Goal: Task Accomplishment & Management: Manage account settings

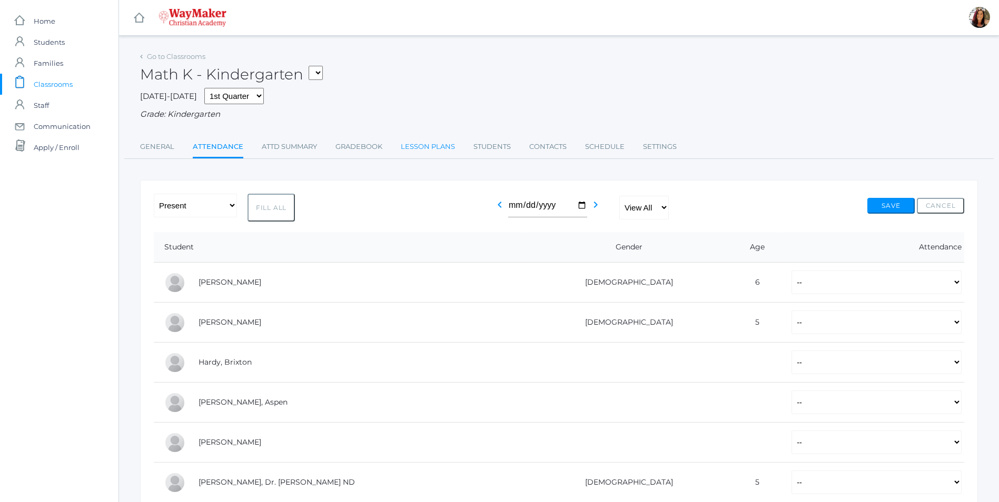
click at [420, 146] on link "Lesson Plans" at bounding box center [428, 146] width 54 height 21
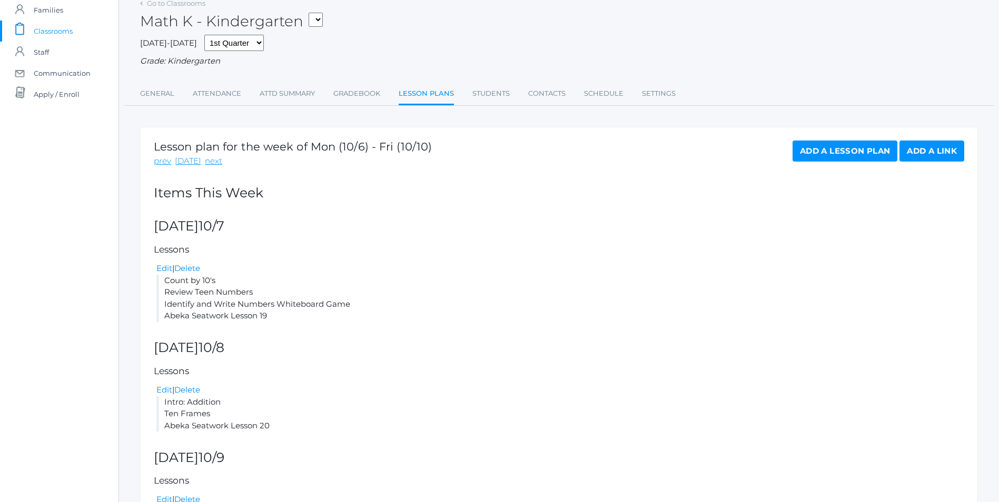
scroll to position [53, 0]
click at [335, 95] on link "Gradebook" at bounding box center [356, 94] width 47 height 21
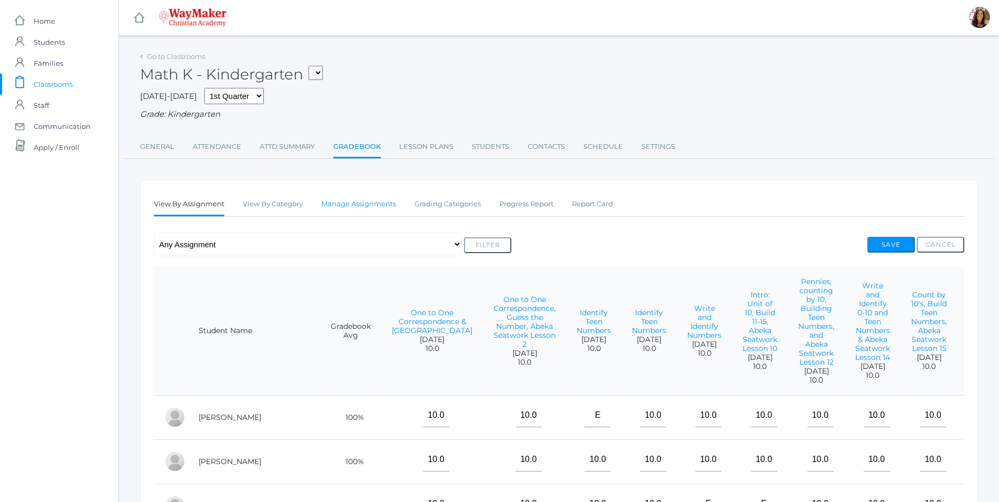
click at [346, 204] on link "Manage Assignments" at bounding box center [358, 204] width 75 height 21
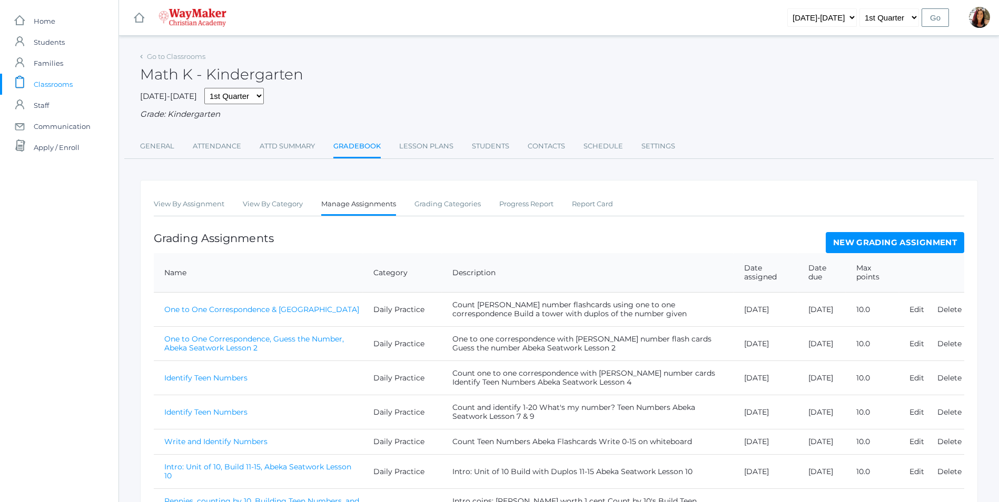
click at [903, 242] on link "New Grading Assignment" at bounding box center [895, 242] width 138 height 21
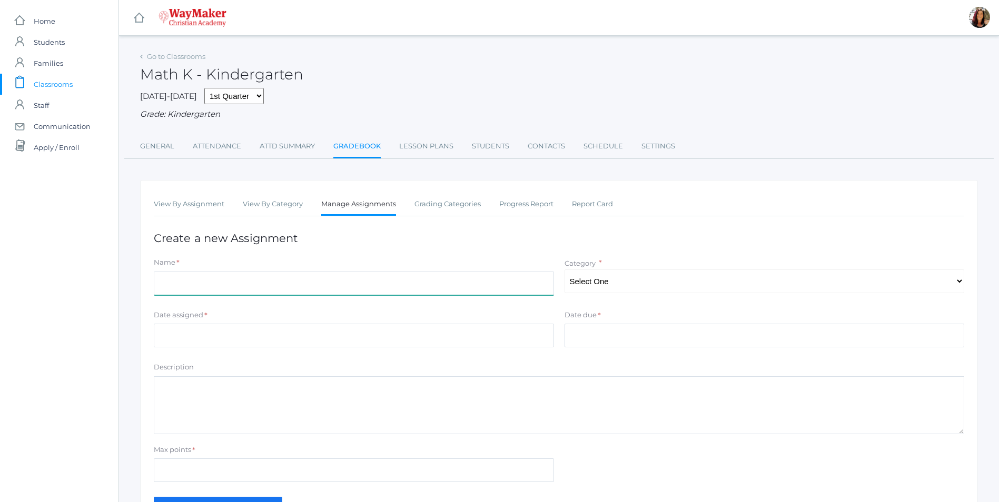
click at [254, 292] on input "Name" at bounding box center [354, 284] width 400 height 24
type input "B"
type input "Review Unit of Ten, Build Teen Numbers & Abeka Seatwork Lesson 22"
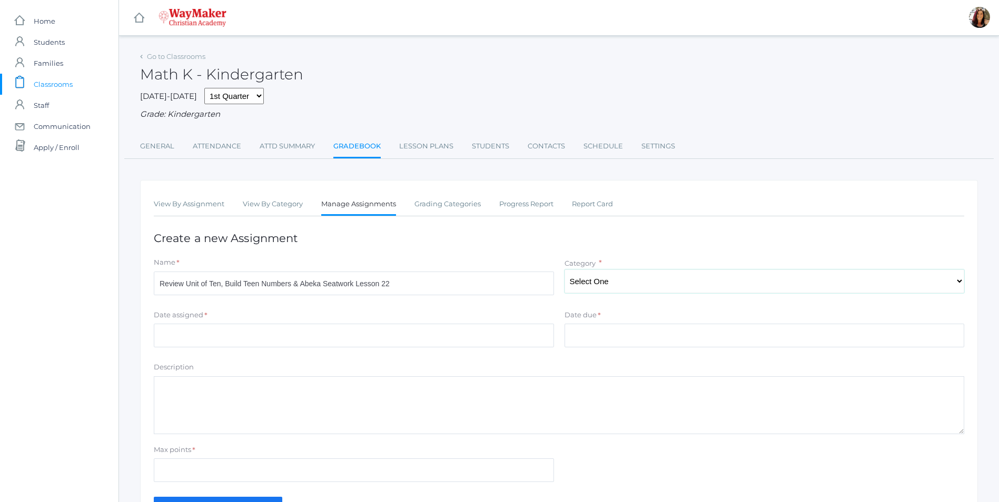
click at [625, 288] on select "Select One Daily Practice Summative Evaluation" at bounding box center [764, 282] width 400 height 24
select select "1106"
click at [564, 271] on select "Select One Daily Practice Summative Evaluation" at bounding box center [764, 282] width 400 height 24
click at [328, 323] on div "Date assigned *" at bounding box center [354, 317] width 400 height 14
click at [319, 333] on input "Date assigned" at bounding box center [354, 336] width 400 height 24
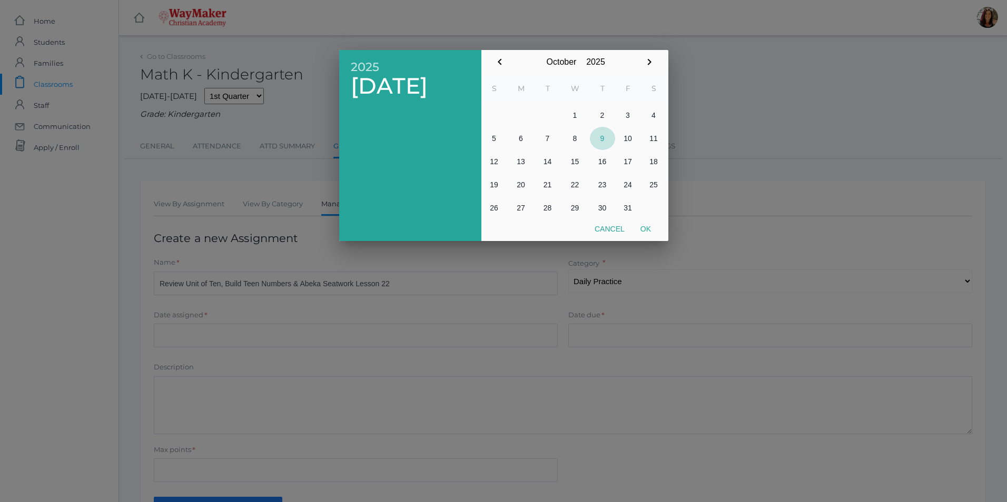
click at [604, 138] on button "9" at bounding box center [602, 138] width 25 height 23
click at [645, 233] on button "Ok" at bounding box center [645, 229] width 26 height 19
type input "2025-10-09"
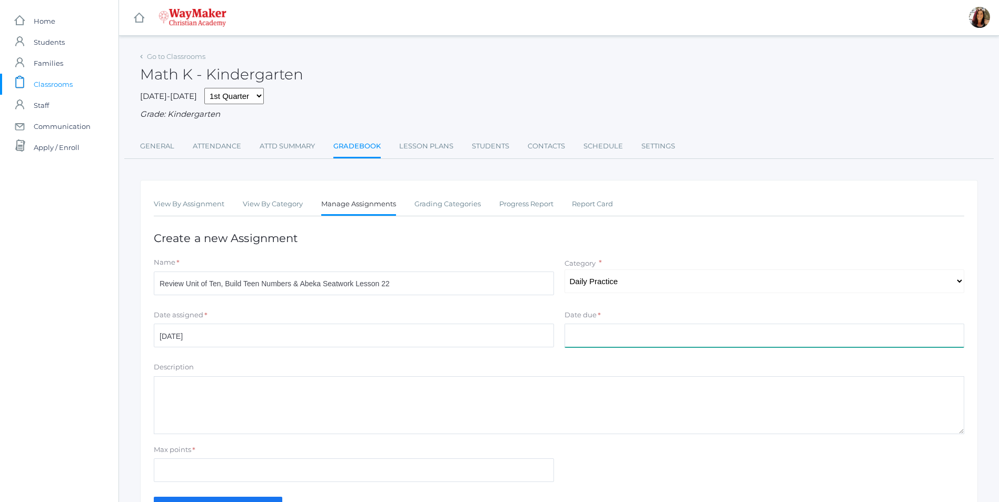
click at [601, 334] on input "Date due" at bounding box center [764, 336] width 400 height 24
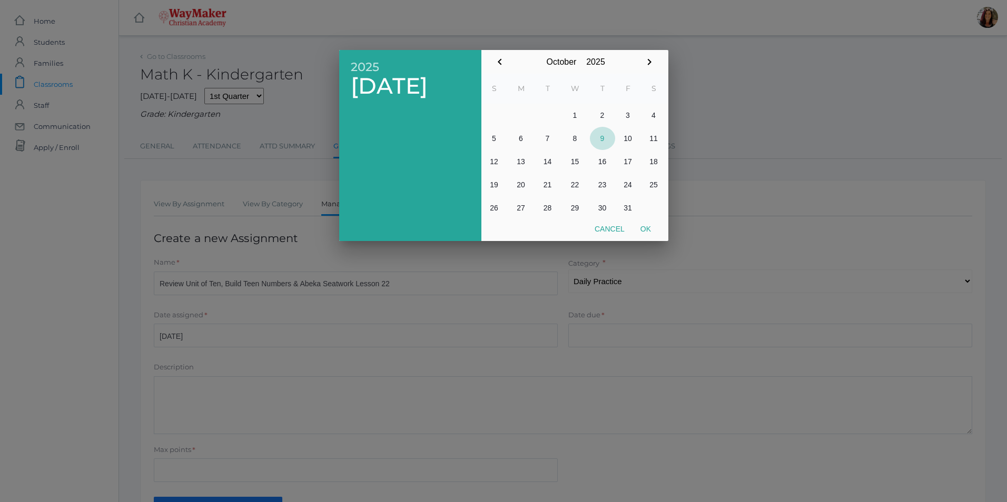
click at [603, 141] on button "9" at bounding box center [602, 138] width 25 height 23
click at [650, 226] on button "Ok" at bounding box center [645, 229] width 26 height 19
type input "2025-10-09"
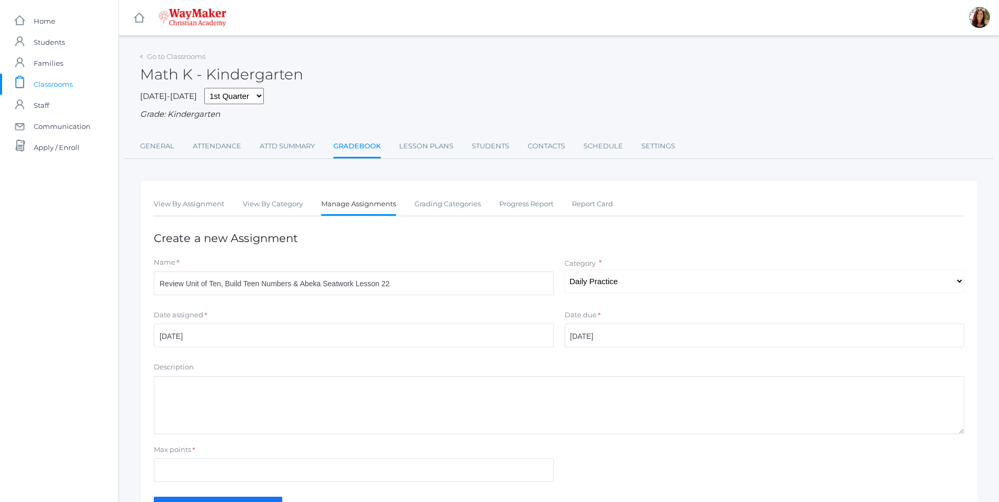
click at [269, 399] on textarea "Description" at bounding box center [559, 405] width 810 height 58
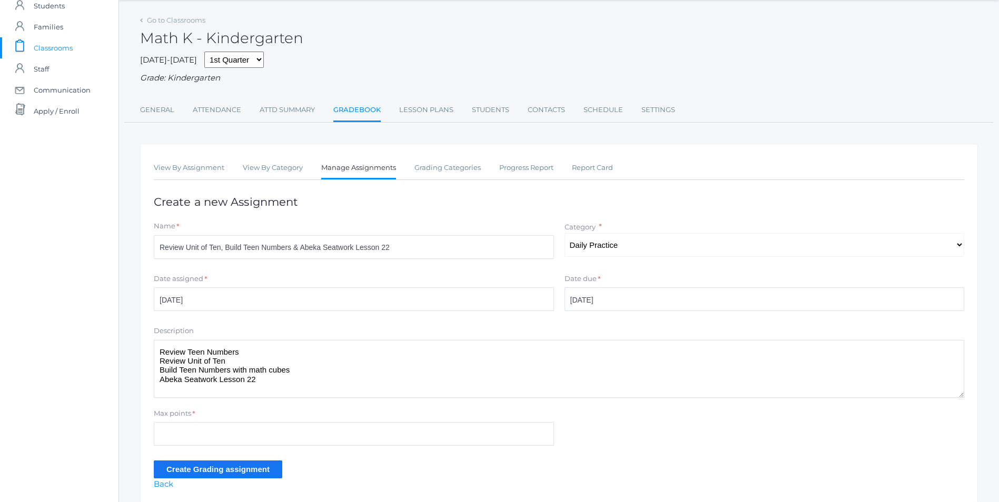
scroll to position [77, 0]
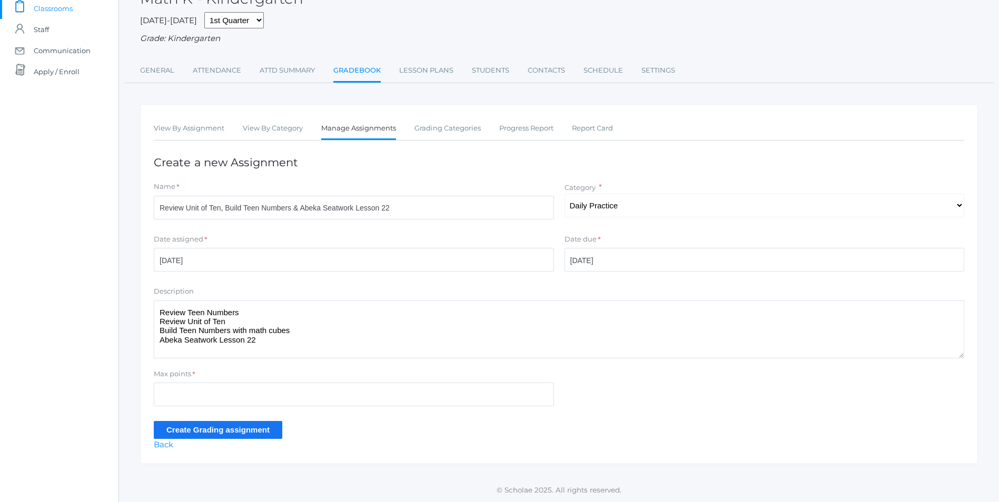
type textarea "Review Teen Numbers Review Unit of Ten Build Teen Numbers with math cubes Abeka…"
click at [163, 398] on input "Max points" at bounding box center [354, 395] width 400 height 24
type input "10"
click at [175, 433] on input "Create Grading assignment" at bounding box center [218, 429] width 128 height 17
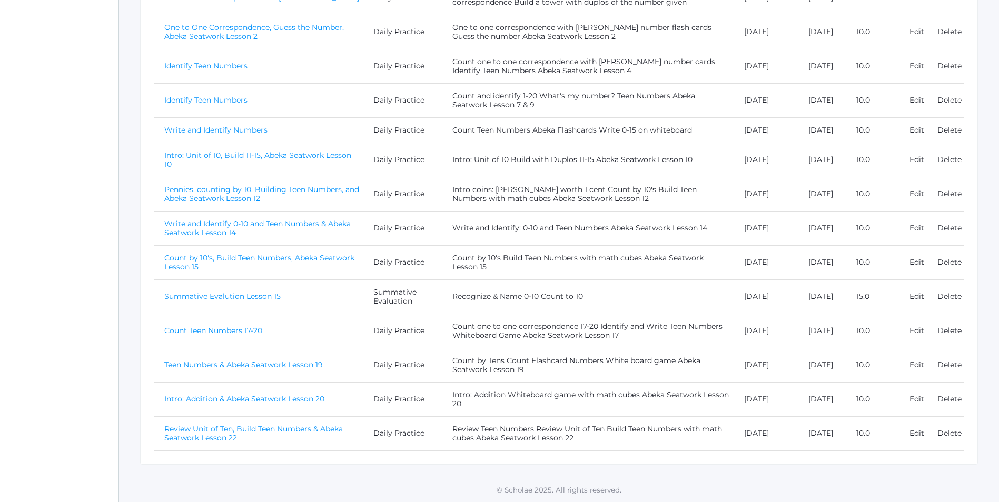
scroll to position [347, 0]
click at [279, 430] on link "Review Unit of Ten, Build Teen Numbers & Abeka Seatwork Lesson 22" at bounding box center [253, 433] width 178 height 18
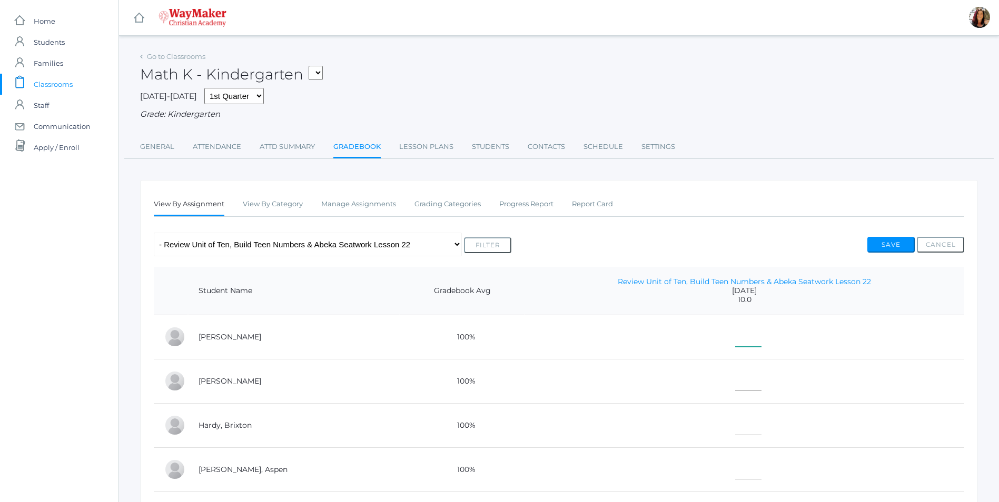
click at [735, 341] on input"] "text" at bounding box center [748, 335] width 26 height 24
type input"] "10"
click at [735, 389] on input"] "text" at bounding box center [748, 379] width 26 height 24
type input"] "10"
click at [735, 433] on input"] "text" at bounding box center [748, 424] width 26 height 24
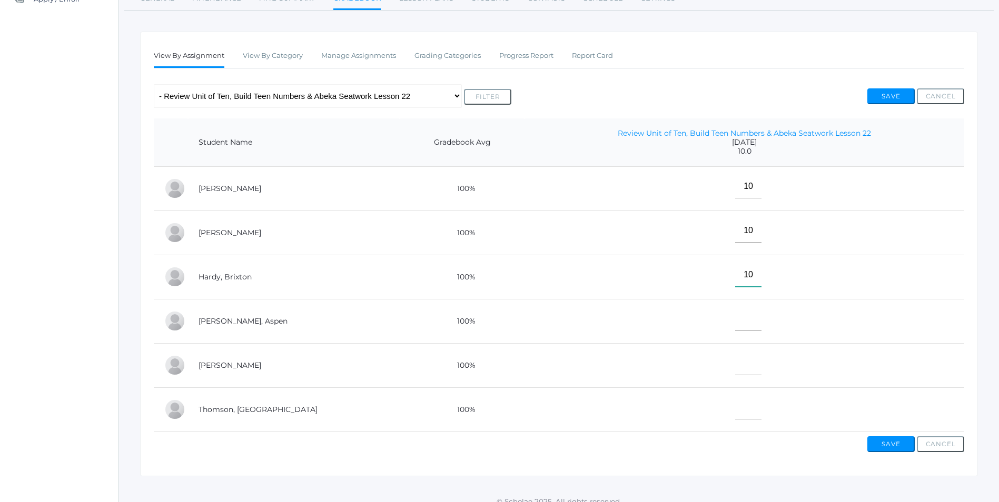
scroll to position [158, 0]
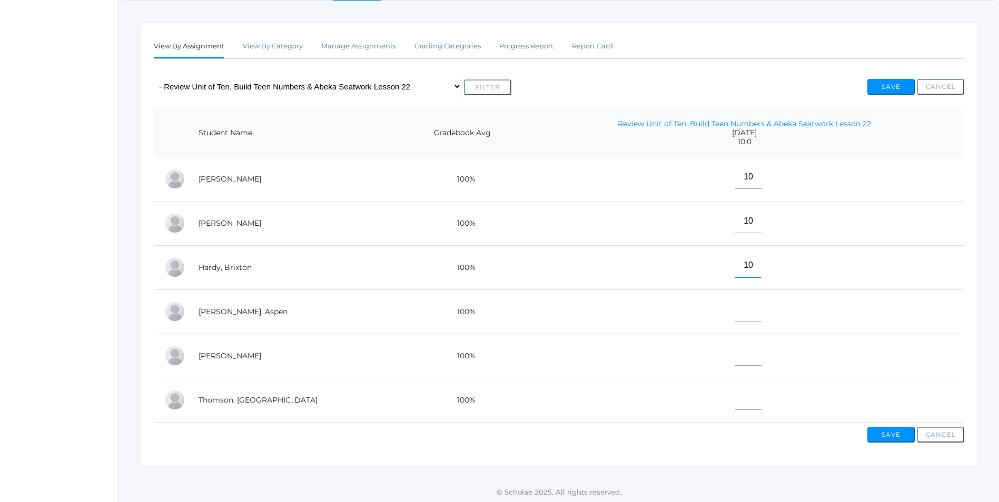
type input"] "10"
click at [735, 316] on input"] "text" at bounding box center [748, 310] width 26 height 24
type input"] "W"
type input"] "E"
click at [735, 358] on input"] "text" at bounding box center [748, 354] width 26 height 24
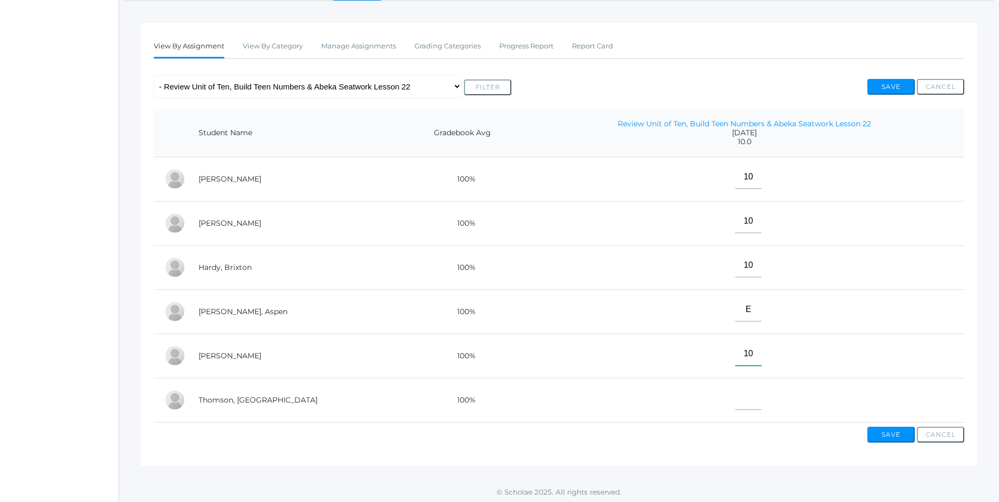
type input"] "10"
click at [735, 406] on input"] "text" at bounding box center [748, 398] width 26 height 24
type input"] "10"
click at [889, 442] on button "Save" at bounding box center [890, 435] width 47 height 16
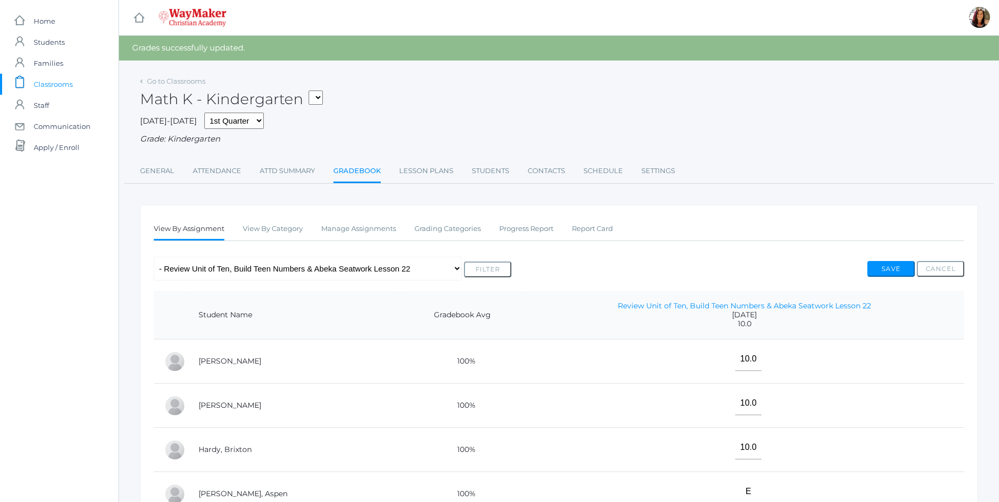
click at [323, 97] on select "KINDER - Phonics K Kindergarten KINDER - Literacy K Kindergarten KINDER - Bible…" at bounding box center [316, 98] width 14 height 14
select select "2558"
click at [312, 91] on select "KINDER - Phonics K Kindergarten KINDER - Literacy K Kindergarten KINDER - Bible…" at bounding box center [316, 98] width 14 height 14
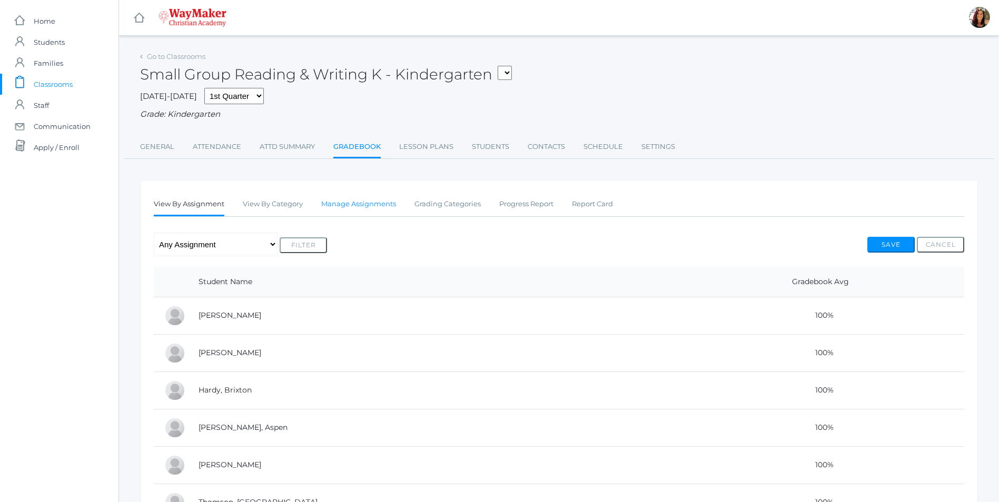
click at [353, 204] on link "Manage Assignments" at bounding box center [358, 204] width 75 height 21
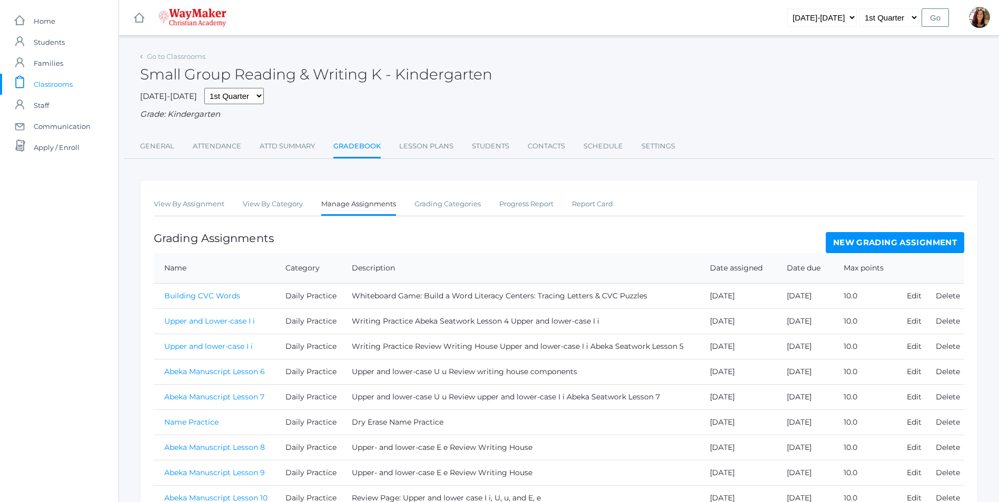
click at [865, 244] on link "New Grading Assignment" at bounding box center [895, 242] width 138 height 21
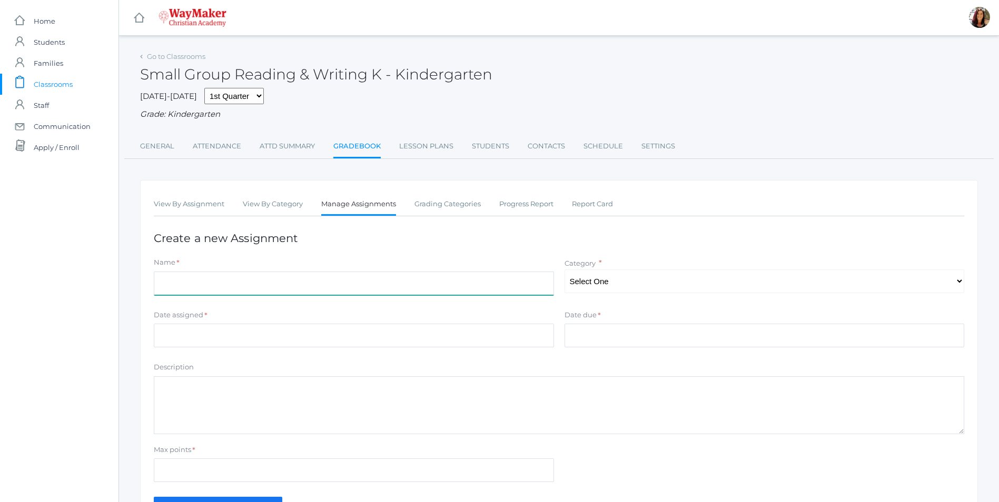
click at [261, 289] on input "Name" at bounding box center [354, 284] width 400 height 24
type input "Abeka Manuscript Lesson 13"
click at [960, 282] on select "Select One Daily Practice Summative Assessment" at bounding box center [764, 282] width 400 height 24
select select "1108"
click at [564, 271] on select "Select One Daily Practice Summative Assessment" at bounding box center [764, 282] width 400 height 24
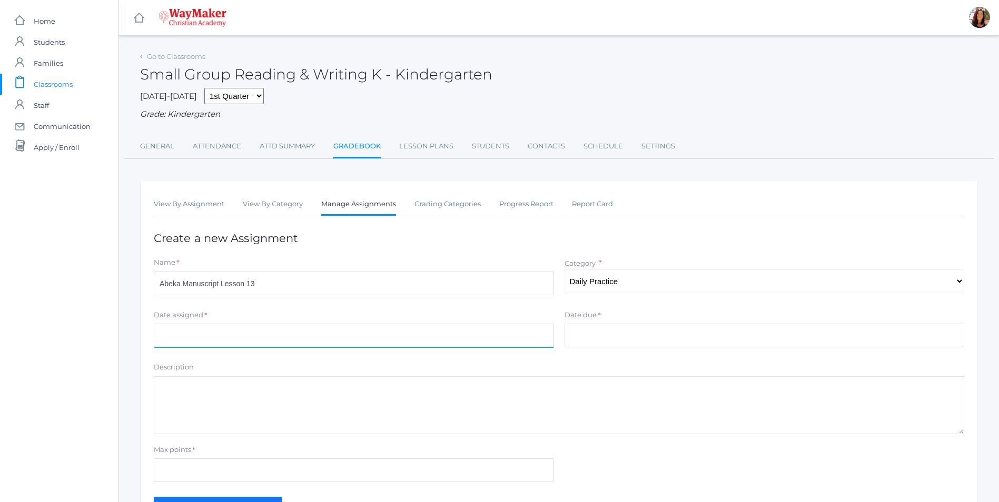
click at [210, 339] on input "Date assigned" at bounding box center [354, 336] width 400 height 24
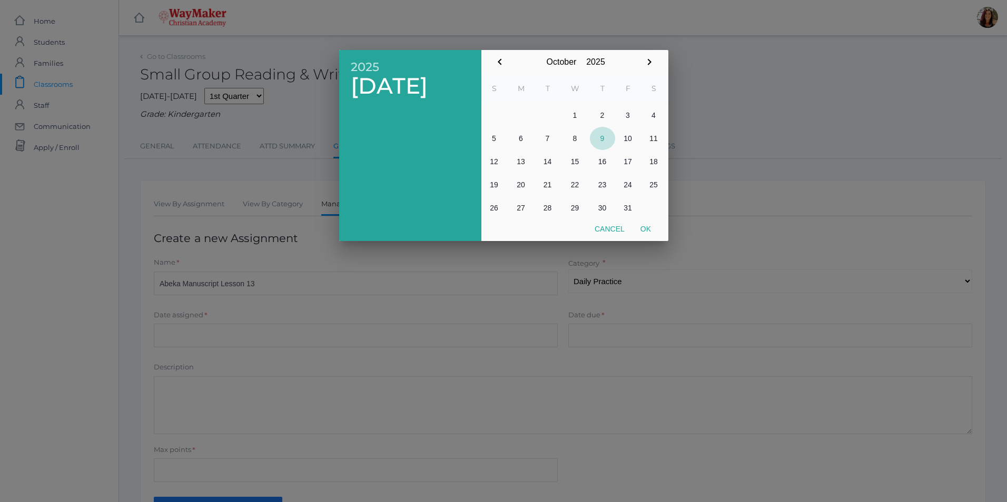
click at [597, 142] on button "9" at bounding box center [602, 138] width 25 height 23
click at [647, 228] on button "Ok" at bounding box center [645, 229] width 26 height 19
type input "2025-10-09"
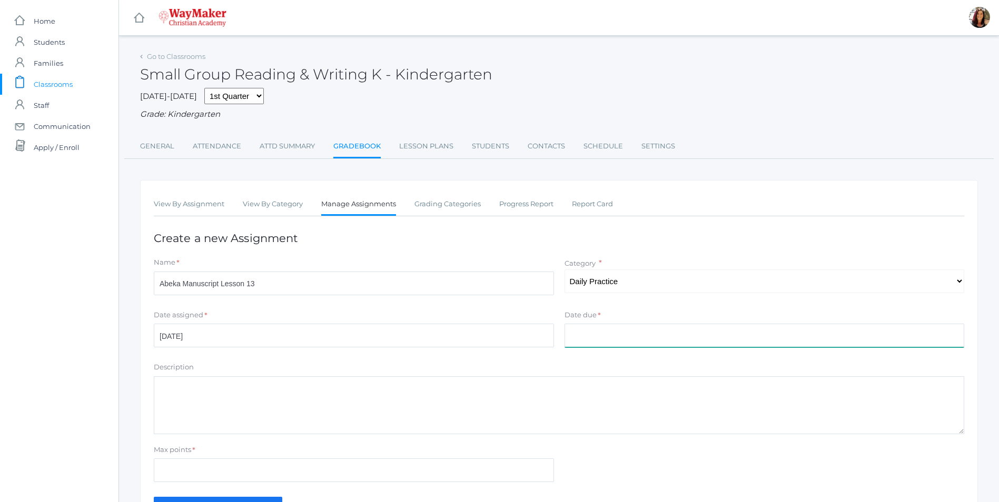
click at [595, 330] on input "Date due" at bounding box center [764, 336] width 400 height 24
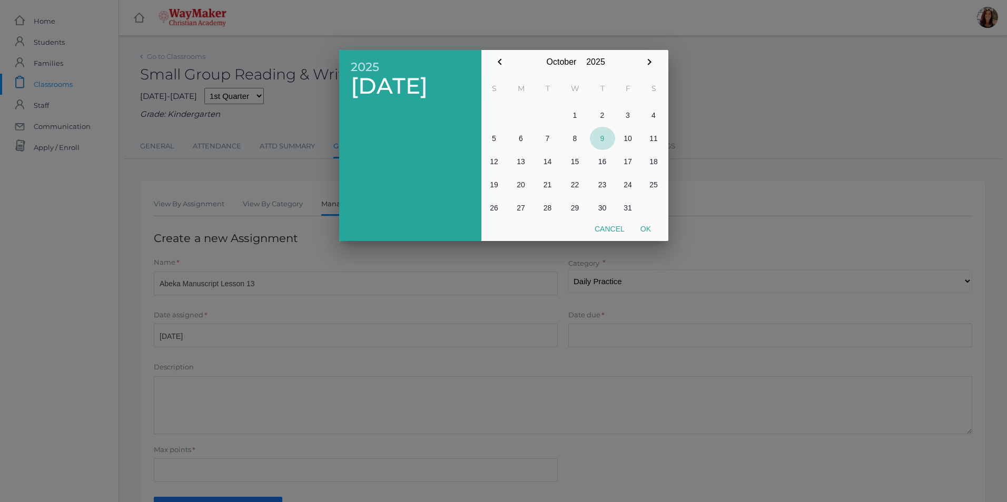
click at [604, 141] on button "9" at bounding box center [602, 138] width 25 height 23
click at [649, 230] on button "Ok" at bounding box center [645, 229] width 26 height 19
type input "2025-10-09"
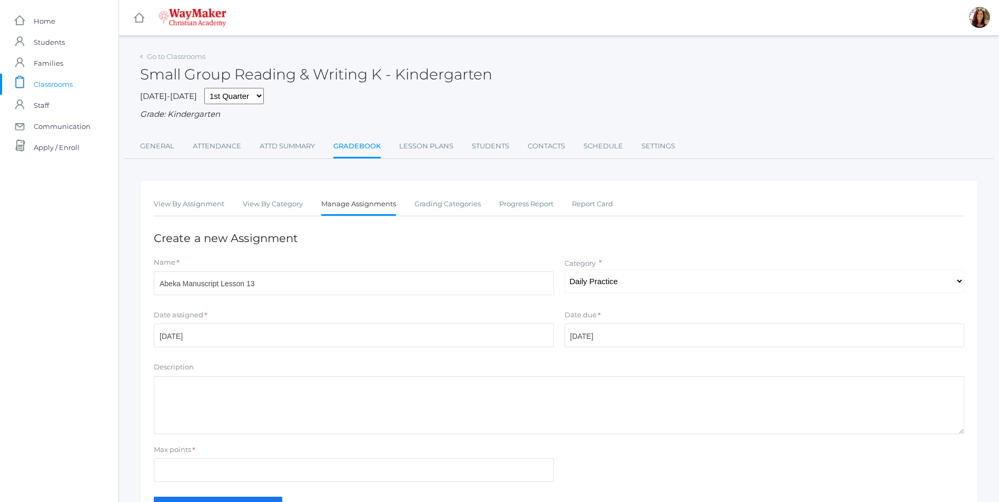
click at [237, 385] on textarea "Description" at bounding box center [559, 405] width 810 height 58
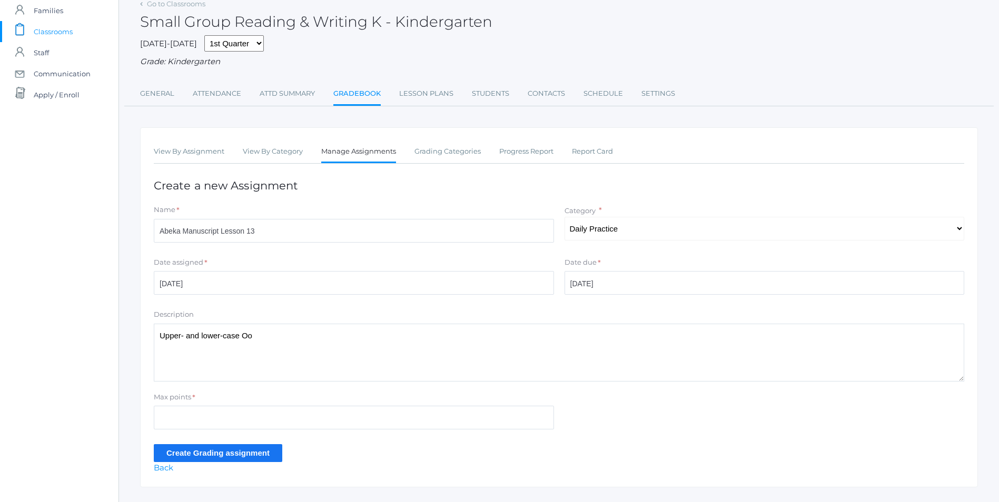
type textarea "Upper- and lower-case Oo"
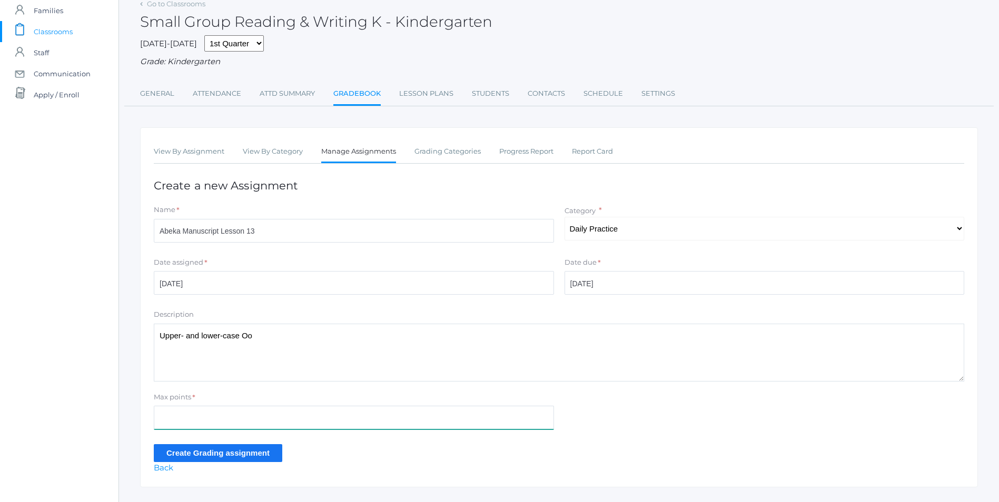
click at [167, 421] on input "Max points" at bounding box center [354, 418] width 400 height 24
type input "10"
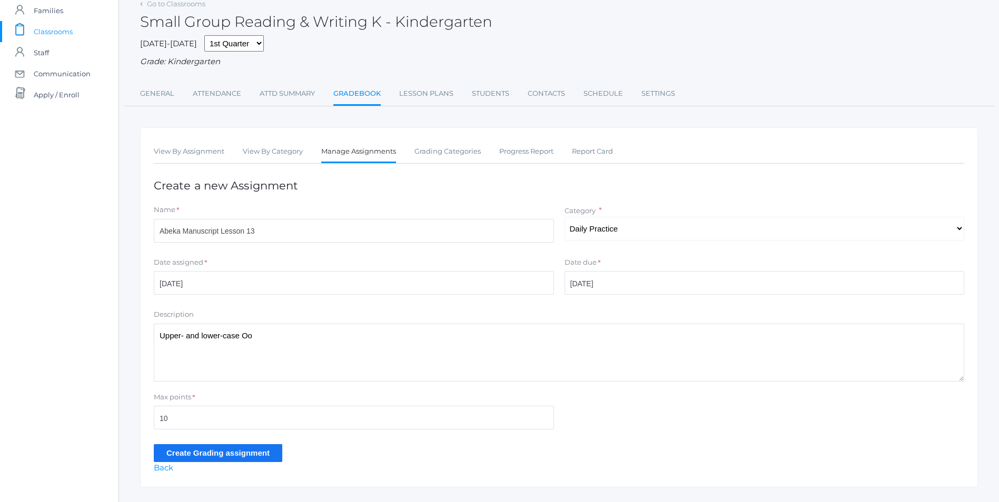
click at [199, 453] on input "Create Grading assignment" at bounding box center [218, 452] width 128 height 17
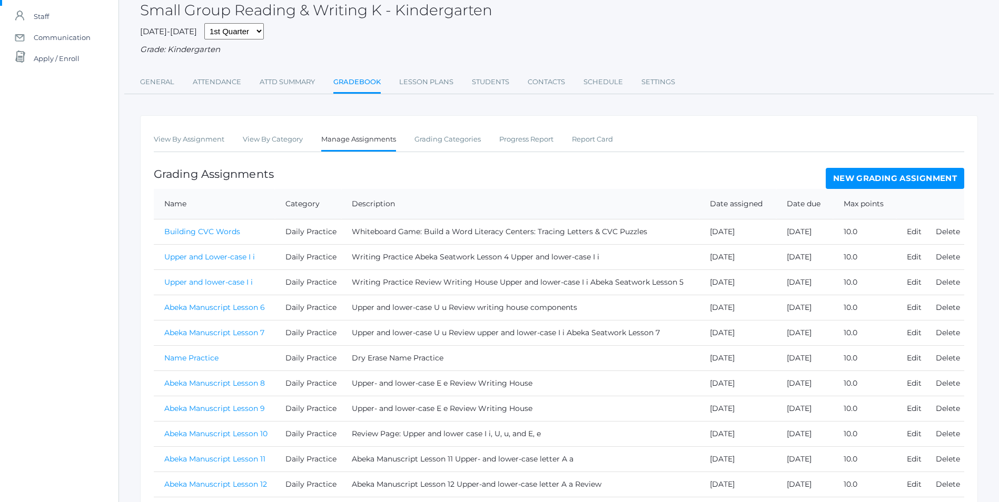
scroll to position [163, 0]
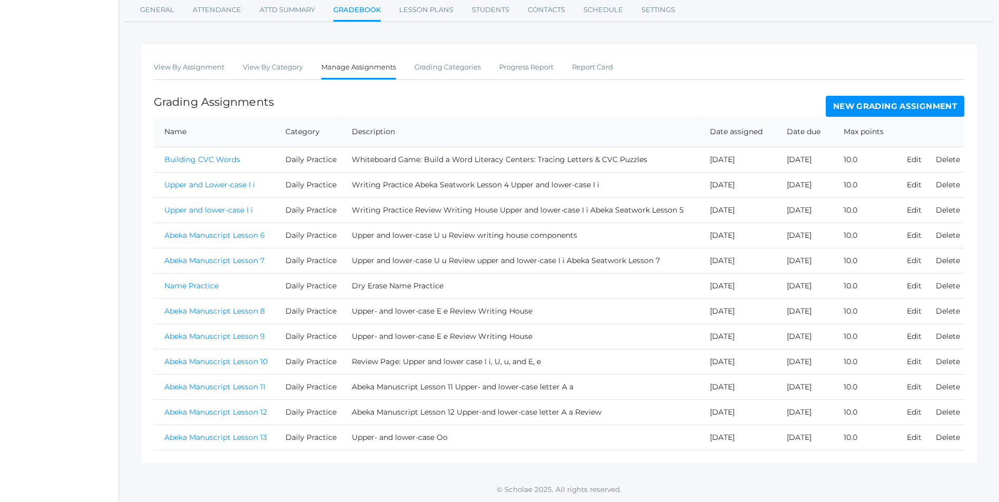
click at [210, 439] on link "Abeka Manuscript Lesson 13" at bounding box center [215, 437] width 103 height 9
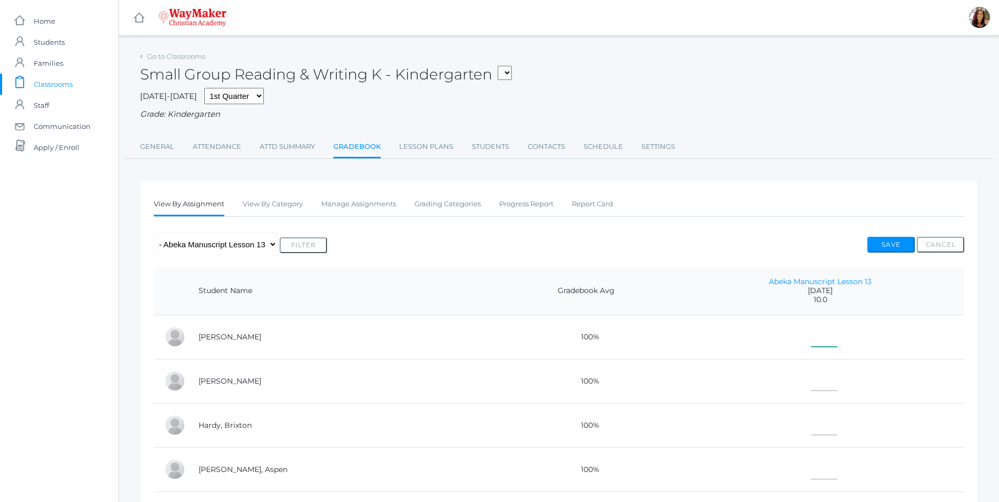
click at [779, 337] on td at bounding box center [820, 337] width 287 height 44
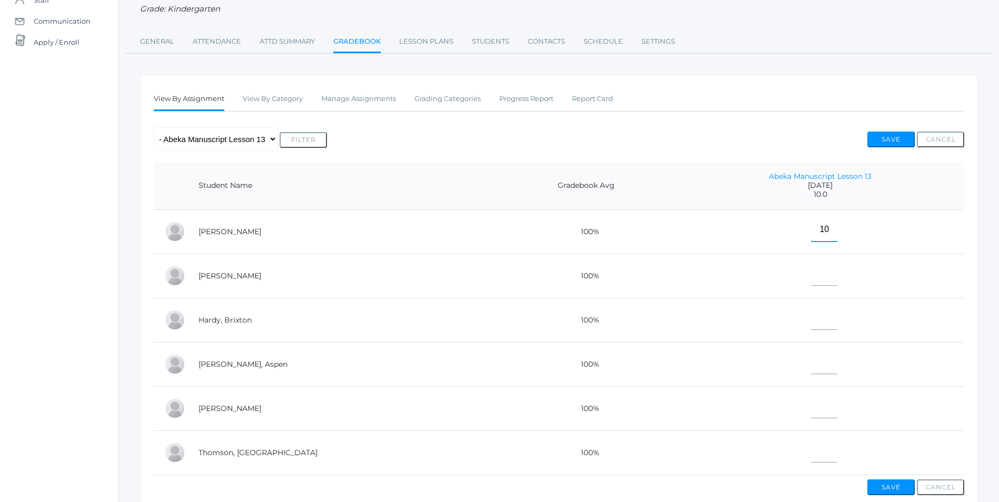
type input"] "10"
click at [800, 287] on td at bounding box center [820, 276] width 287 height 44
click at [811, 284] on input"] "text" at bounding box center [824, 274] width 26 height 24
type input"] "10"
click at [811, 327] on input"] "text" at bounding box center [824, 318] width 26 height 24
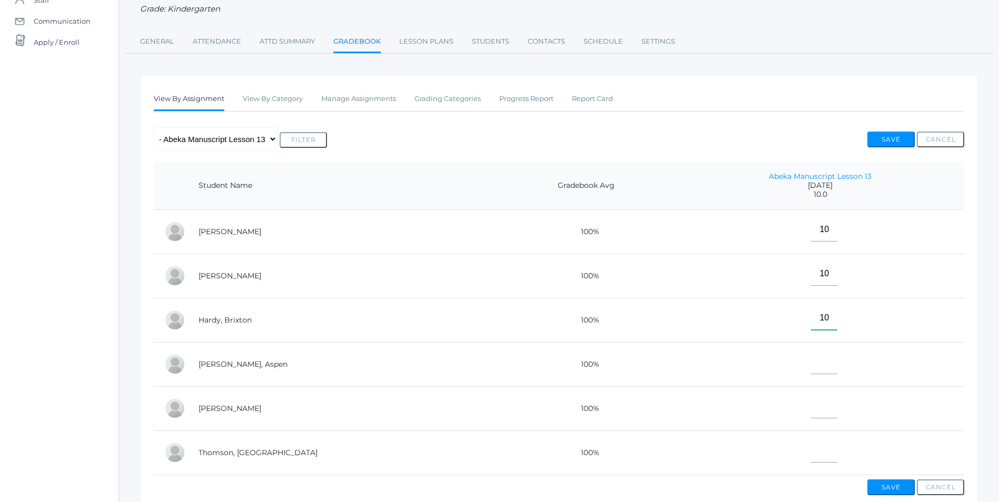
type input"] "10"
click at [811, 365] on input"] "text" at bounding box center [824, 363] width 26 height 24
type input"] "E"
click at [811, 417] on input"] "text" at bounding box center [824, 407] width 26 height 24
type input"] "10"
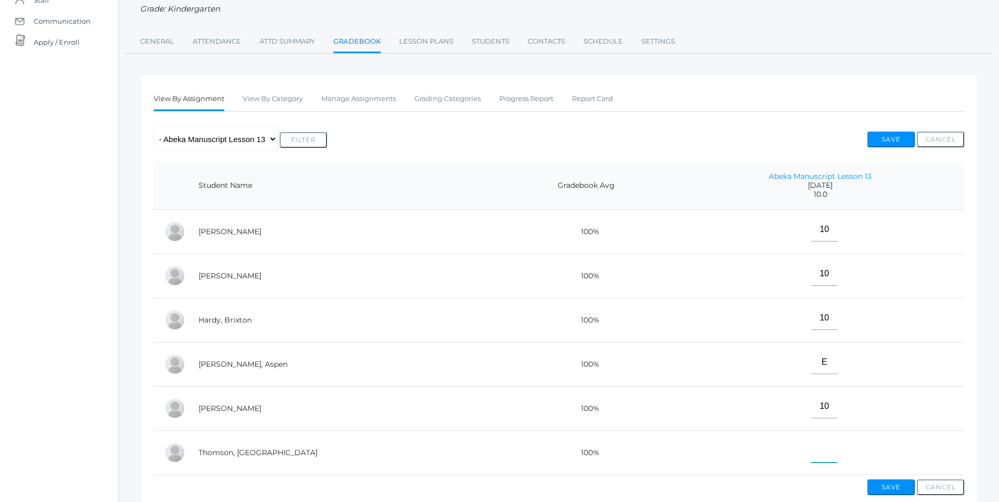
click at [811, 453] on input"] "text" at bounding box center [824, 451] width 26 height 24
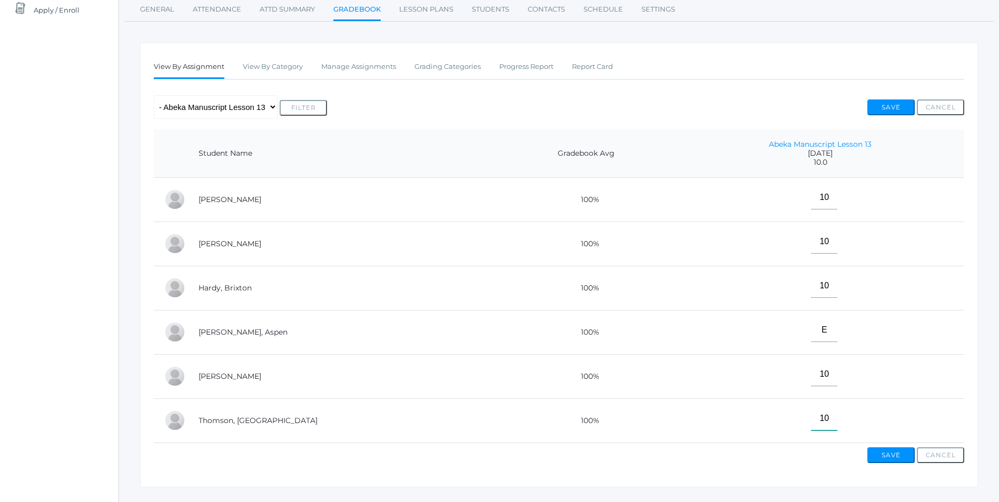
scroll to position [170, 0]
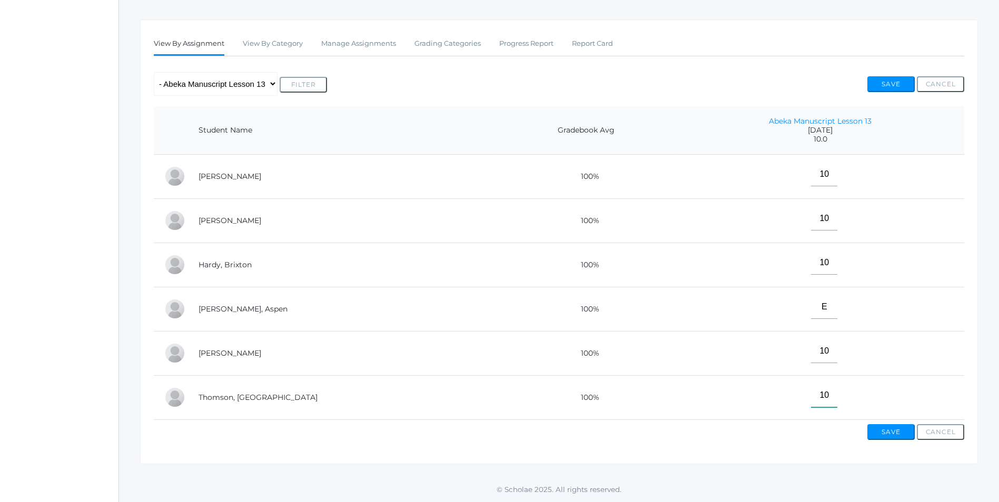
type input"] "10"
click at [885, 434] on button "Save" at bounding box center [890, 432] width 47 height 16
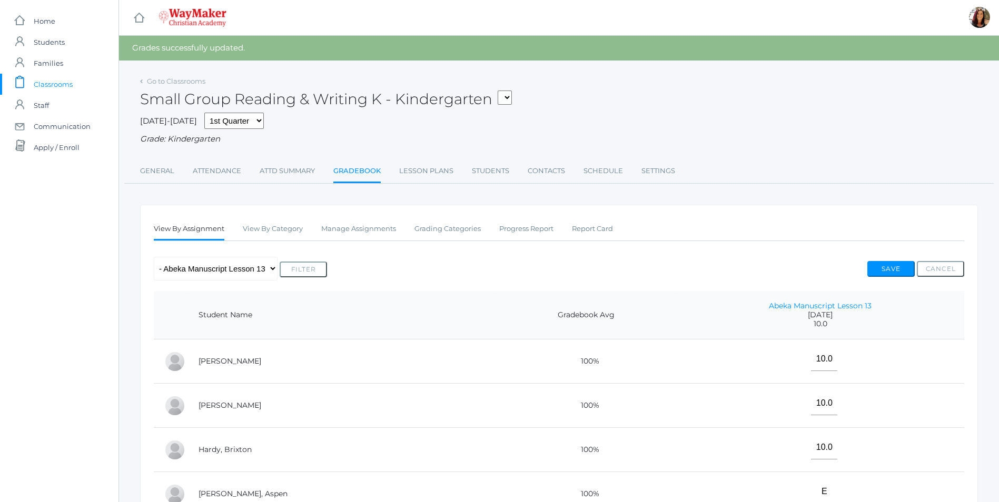
click at [64, 83] on span "Classrooms" at bounding box center [53, 84] width 39 height 21
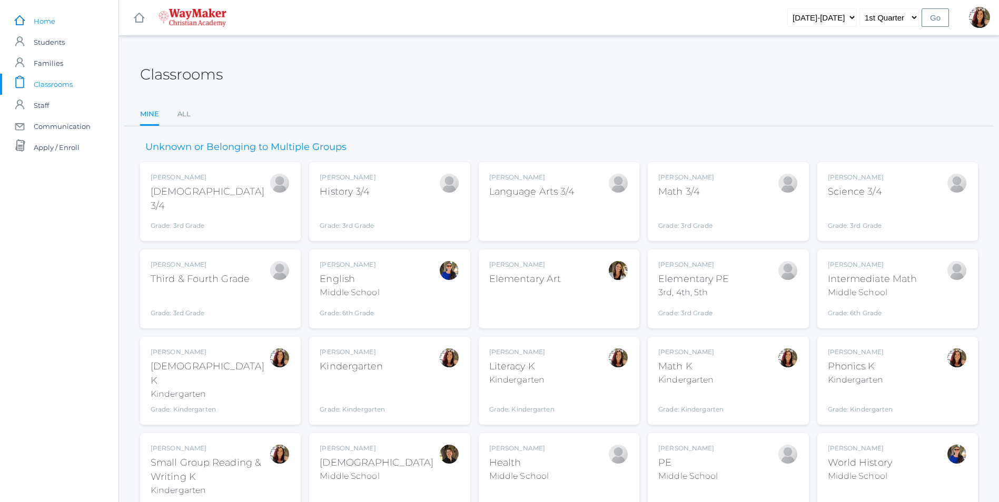
click at [48, 25] on span "Home" at bounding box center [45, 21] width 22 height 21
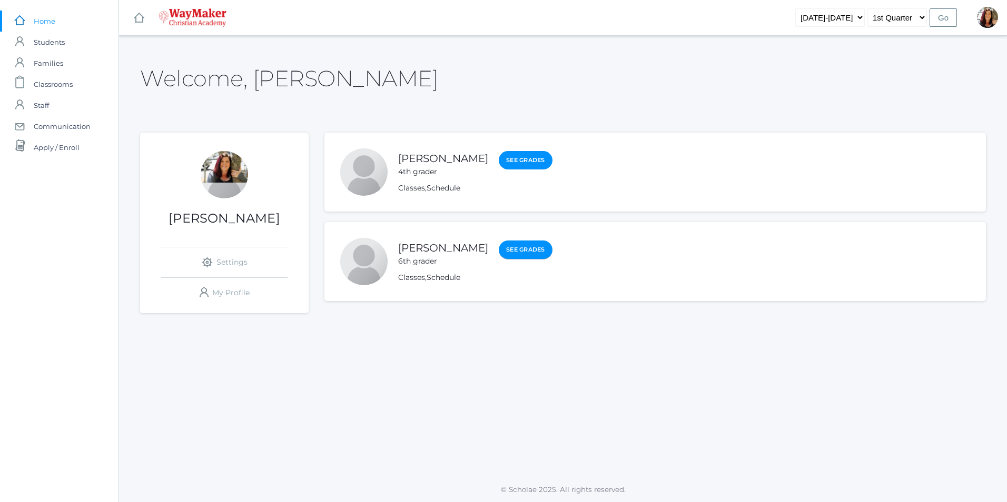
click at [502, 247] on link "See Grades" at bounding box center [526, 250] width 54 height 19
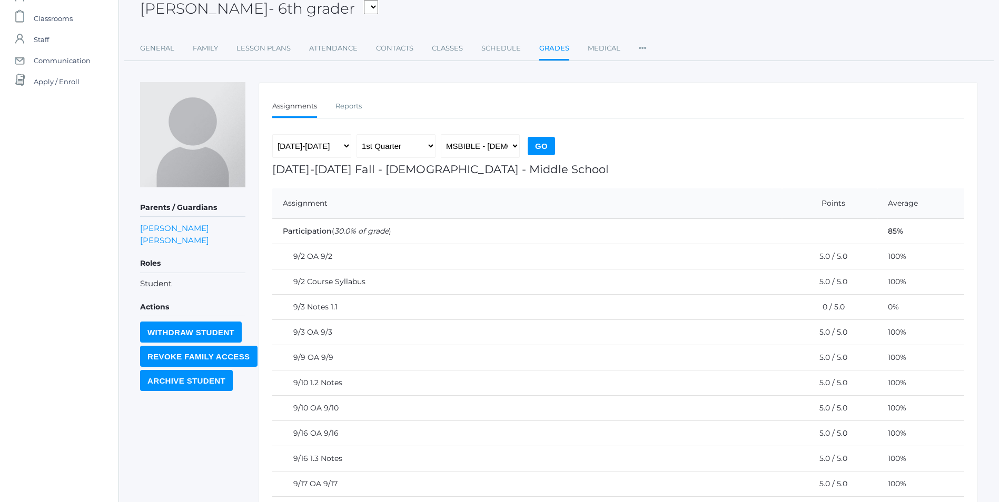
scroll to position [49, 0]
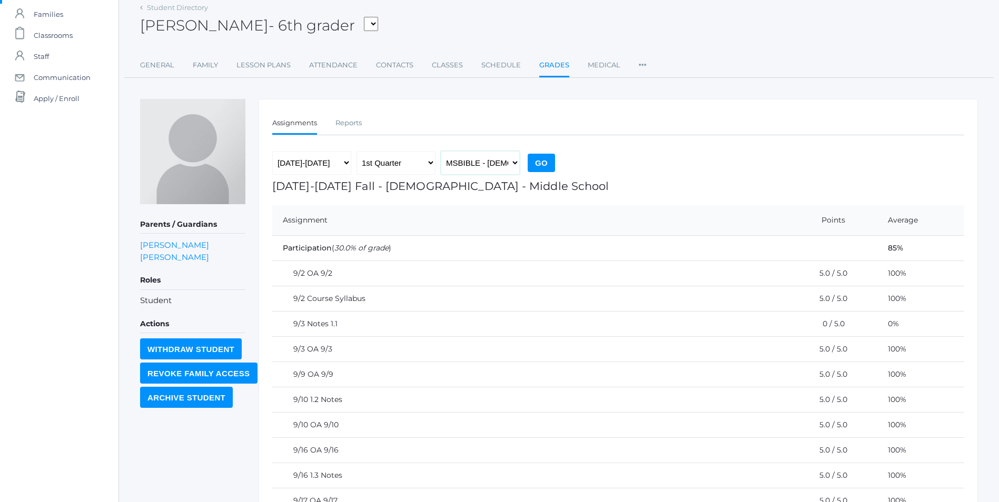
click at [513, 167] on select "MSBIBLE - Bible Middle School THEATER - Drama Middle School SPACE - Earth & Spa…" at bounding box center [480, 163] width 79 height 24
select select "2522"
click at [441, 151] on select "MSBIBLE - Bible Middle School THEATER - Drama Middle School SPACE - Earth & Spa…" at bounding box center [480, 163] width 79 height 24
click at [543, 162] on input "Go" at bounding box center [541, 163] width 27 height 18
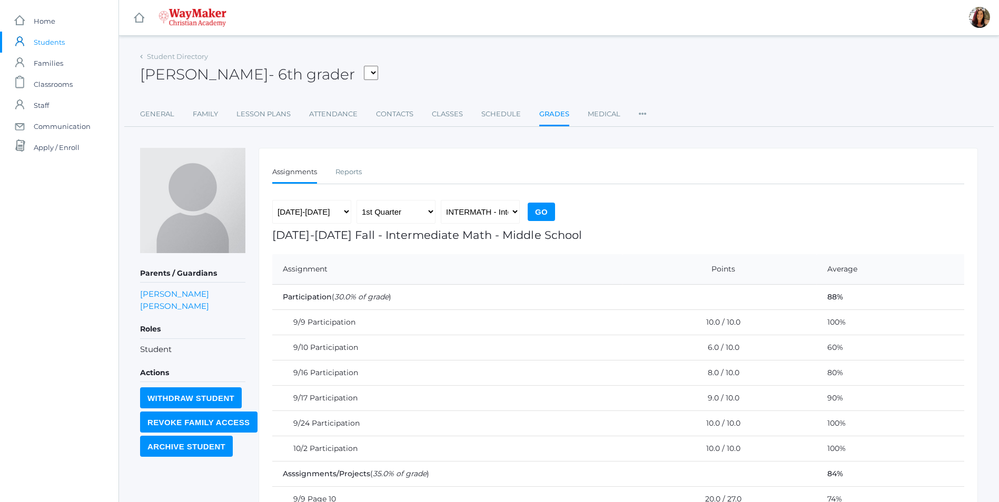
click at [55, 43] on span "Students" at bounding box center [49, 42] width 31 height 21
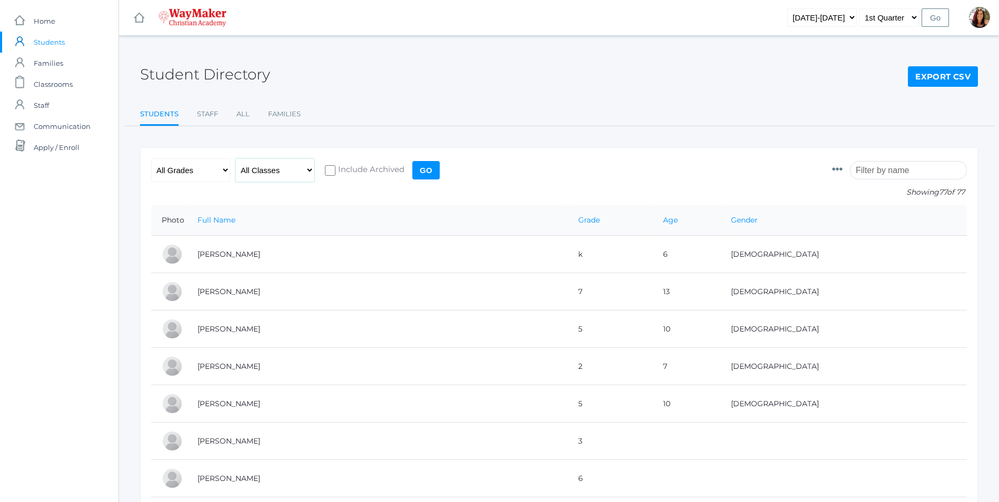
click at [309, 172] on select "All Classes" at bounding box center [274, 170] width 79 height 24
click at [309, 170] on select "All Classes" at bounding box center [274, 170] width 79 height 24
click at [229, 174] on select "All Grades Elementary - Pre-K - Kindergarten - 1st Grade - 2nd Grade - 3rd Grad…" at bounding box center [190, 170] width 79 height 24
select select "k"
click at [151, 158] on select "All Grades Elementary - Pre-K - Kindergarten - 1st Grade - 2nd Grade - 3rd Grad…" at bounding box center [190, 170] width 79 height 24
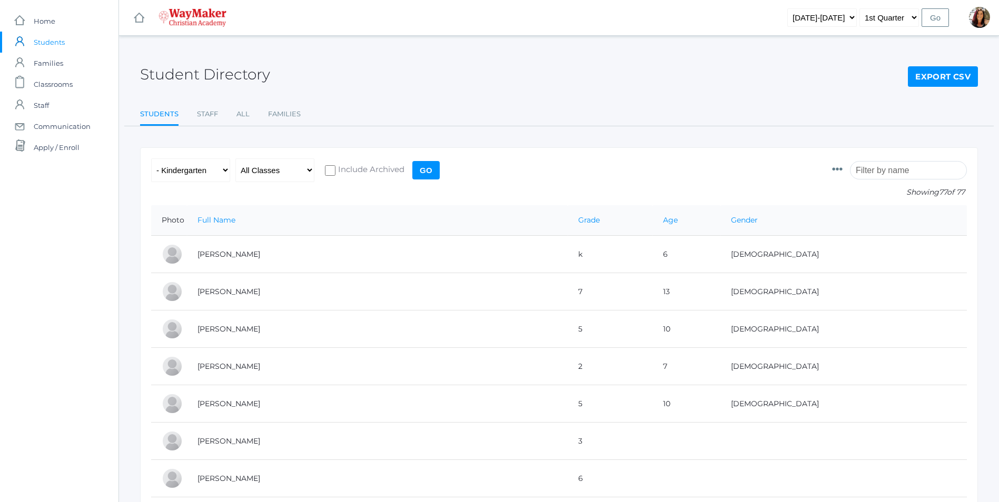
click at [422, 172] on input "Go" at bounding box center [425, 170] width 27 height 18
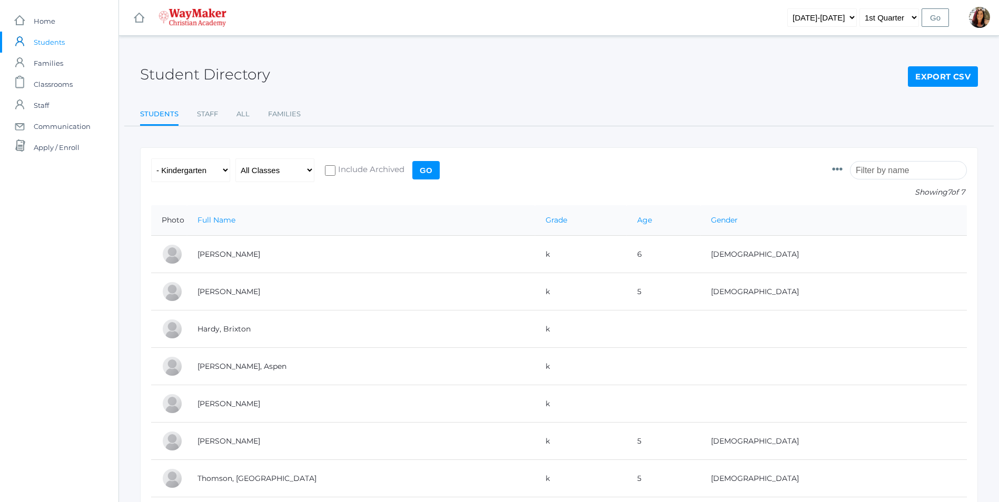
scroll to position [53, 0]
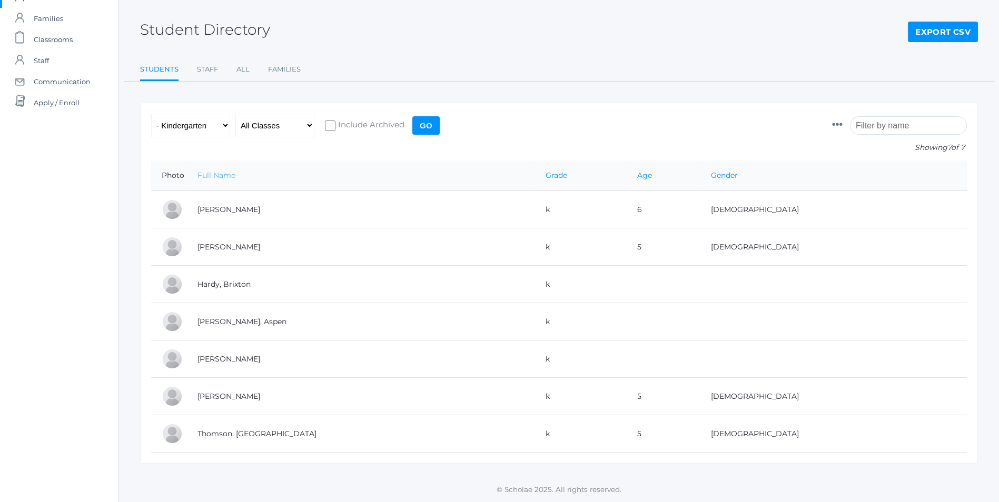
click at [230, 171] on link "Full Name" at bounding box center [216, 175] width 38 height 9
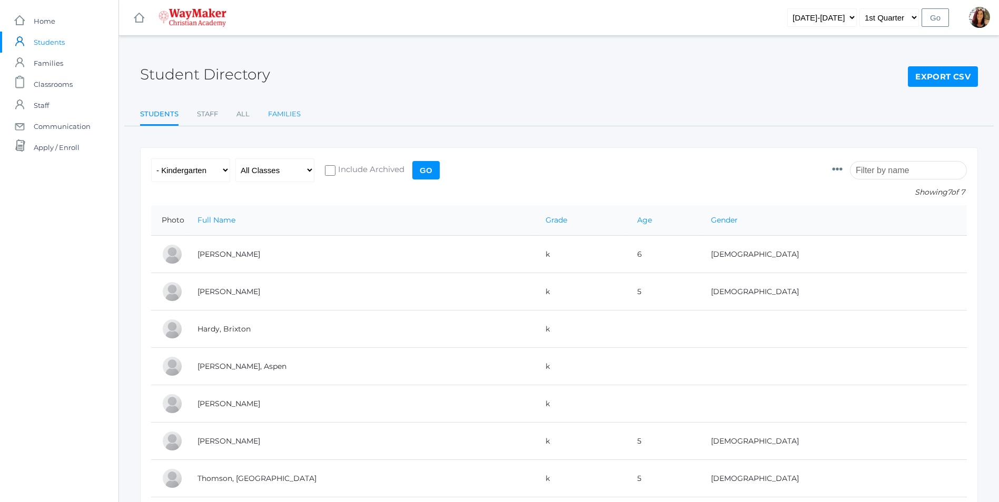
click at [293, 116] on link "Families" at bounding box center [284, 114] width 33 height 21
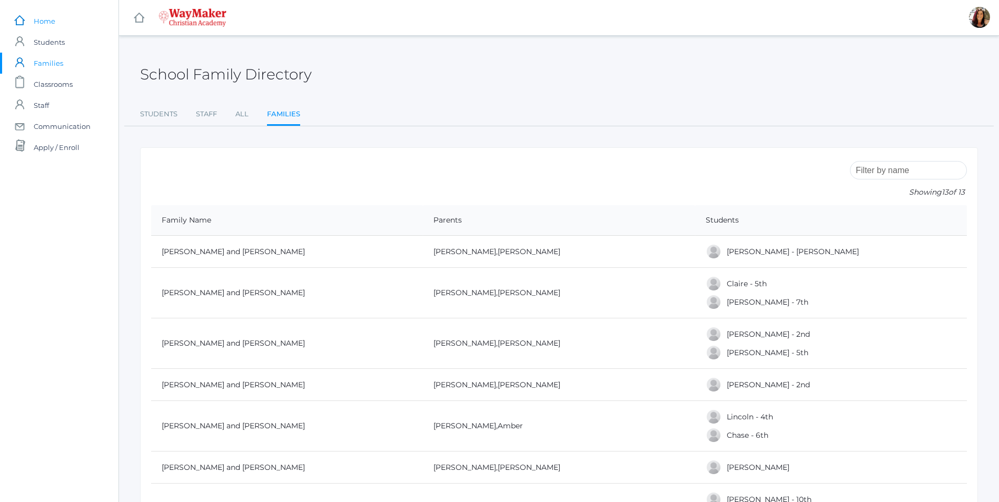
click at [46, 24] on span "Home" at bounding box center [45, 21] width 22 height 21
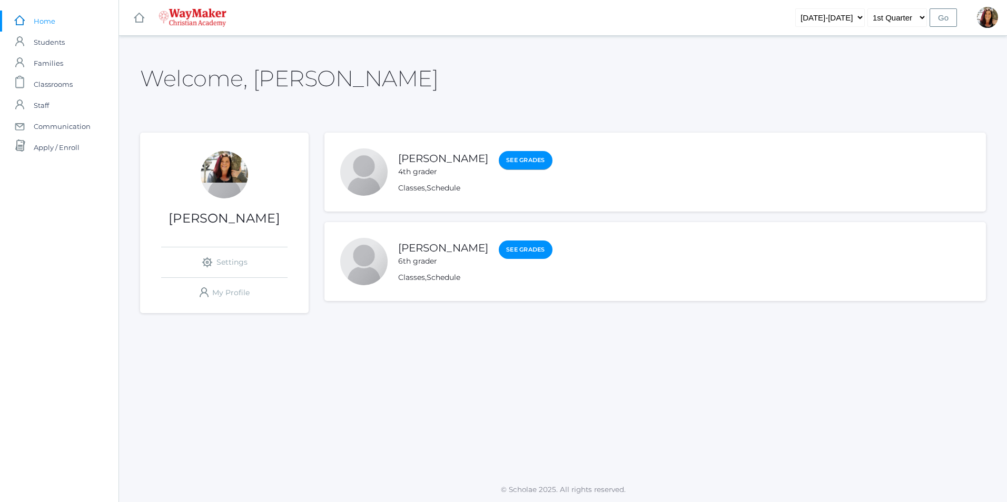
click at [499, 158] on link "See Grades" at bounding box center [526, 160] width 54 height 19
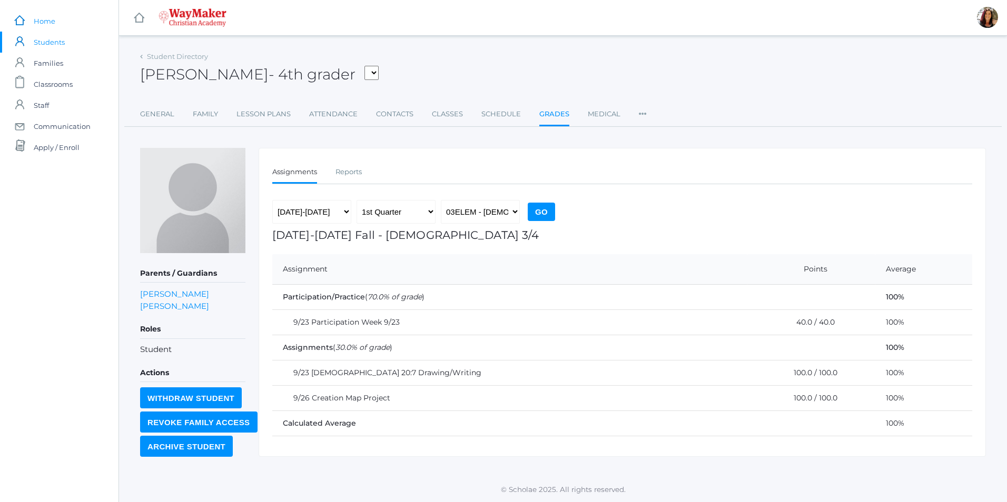
click at [68, 16] on link "icons/ui/navigation/home Created with Sketch. Home" at bounding box center [59, 21] width 118 height 21
